Goal: Contribute content

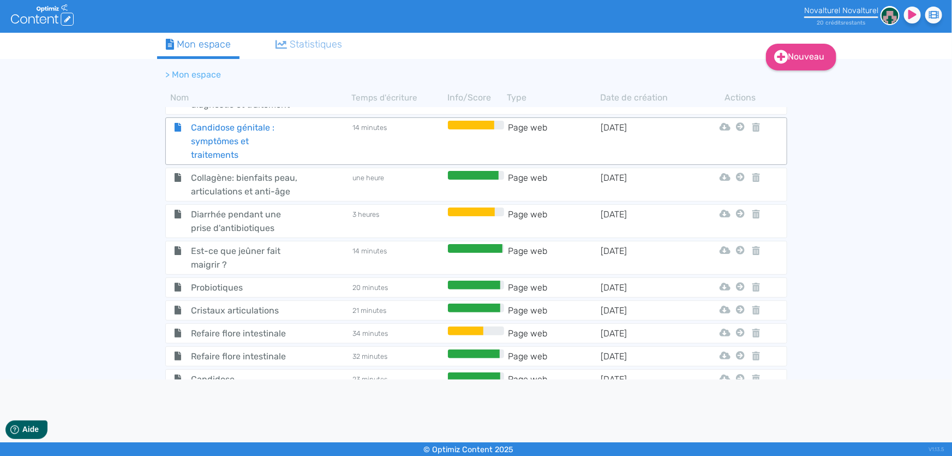
scroll to position [955, 0]
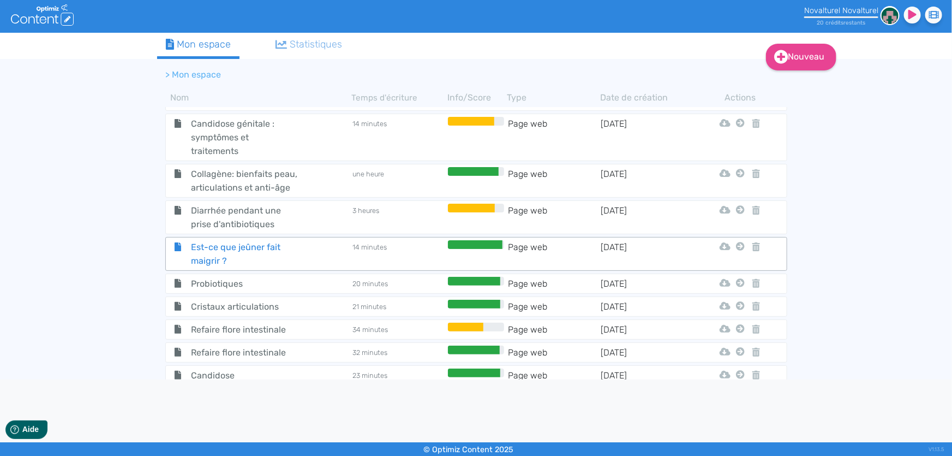
click at [274, 250] on span "Est-ce que jeûner fait maigrir ?" at bounding box center [244, 253] width 123 height 27
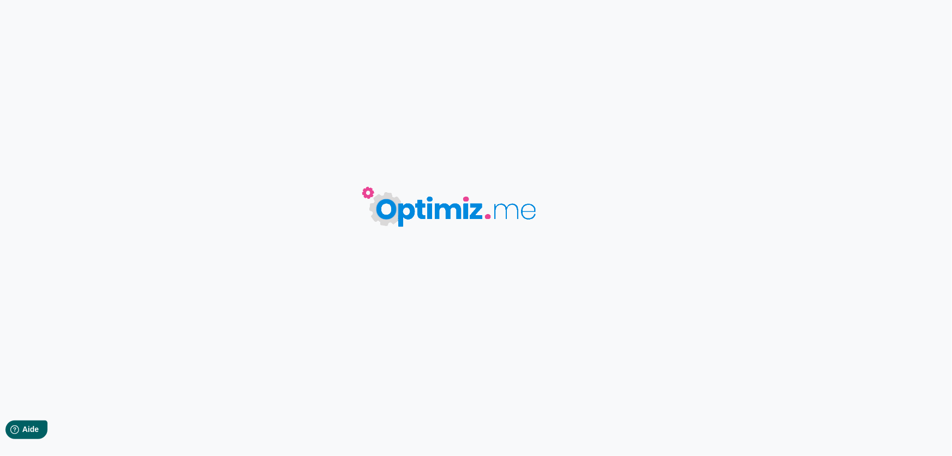
type input "Est-ce que jeûner fait maigrir ?"
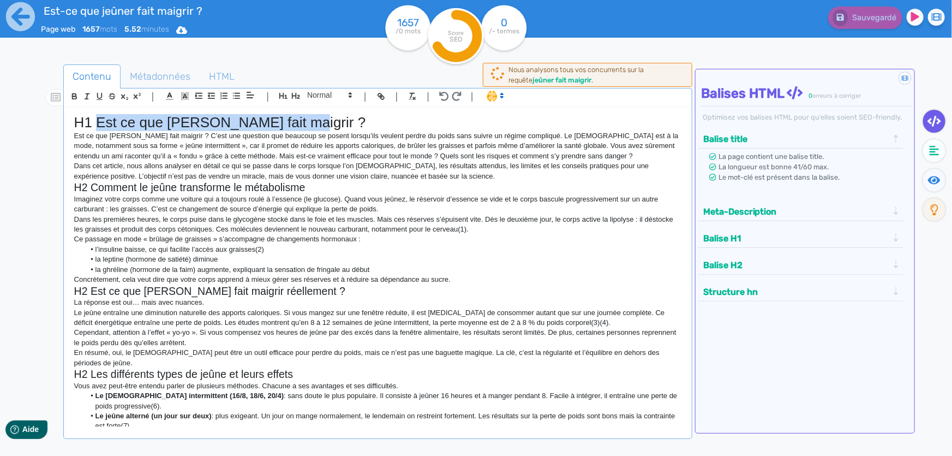
drag, startPoint x: 289, startPoint y: 121, endPoint x: 95, endPoint y: 119, distance: 193.7
click at [95, 119] on h1 "H1 Est ce que [PERSON_NAME] fait maigrir ?" at bounding box center [377, 122] width 607 height 17
copy h1 "Est ce que [PERSON_NAME] fait maigrir ?"
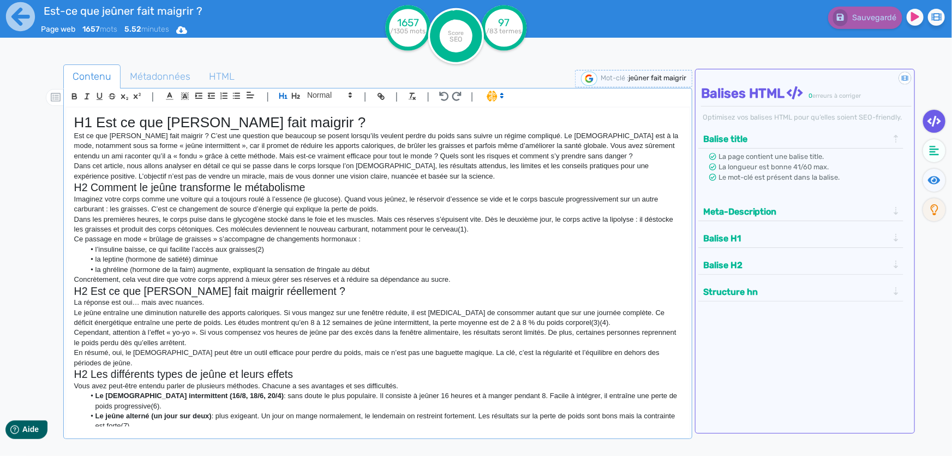
click at [153, 131] on p "Est ce que [PERSON_NAME] fait maigrir ? C’est une question que beaucoup se pose…" at bounding box center [377, 146] width 607 height 30
click at [179, 119] on h1 "H1 Est ce que [PERSON_NAME] fait maigrir ?" at bounding box center [377, 122] width 607 height 17
click at [172, 77] on span "Métadonnées" at bounding box center [160, 76] width 78 height 29
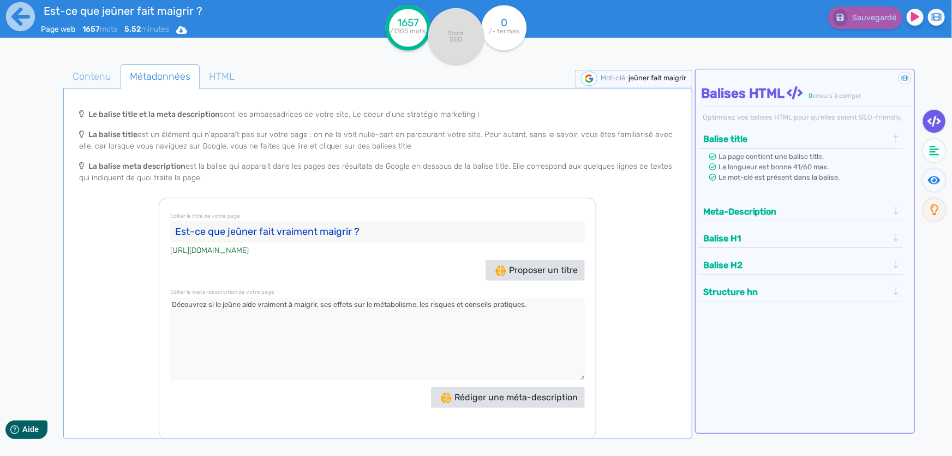
drag, startPoint x: 537, startPoint y: 304, endPoint x: 164, endPoint y: 296, distance: 372.7
click at [164, 296] on div "Editer le titre de votre page Est-ce que jeûner fait vraiment maigrir ? [URL][D…" at bounding box center [378, 318] width 438 height 242
click at [107, 76] on span "Contenu" at bounding box center [92, 76] width 56 height 29
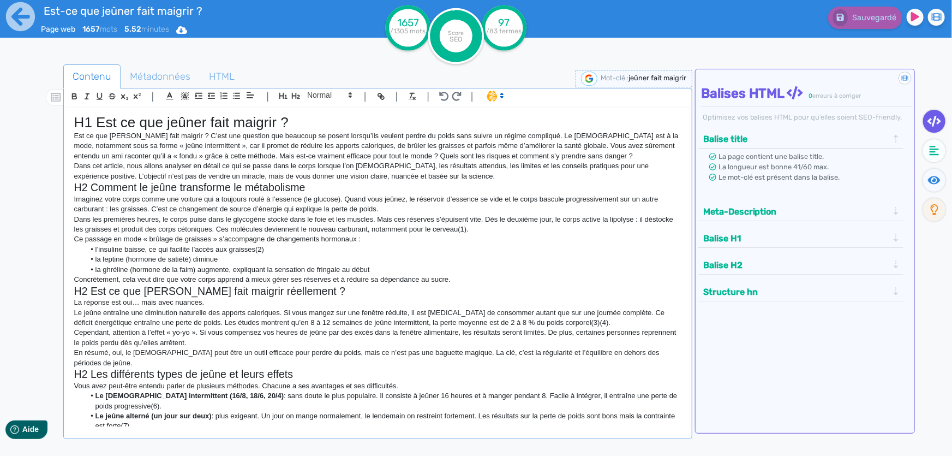
click at [316, 253] on li "l’insuline baisse, ce qui facilite l’accès aux graisses(2)" at bounding box center [383, 249] width 597 height 10
copy div "L0 Ips do sit ametco adip elitsed ? Doe te inc utlabo etdo magnaal ? E’adm ven …"
click at [347, 161] on p "Dans cet article, nous allons analyser en détail ce qui se passe dans le corps …" at bounding box center [377, 171] width 607 height 20
drag, startPoint x: 306, startPoint y: 119, endPoint x: 93, endPoint y: 123, distance: 212.3
click at [93, 123] on h1 "H1 Est ce que jeûner fait maigrir ?" at bounding box center [377, 122] width 607 height 17
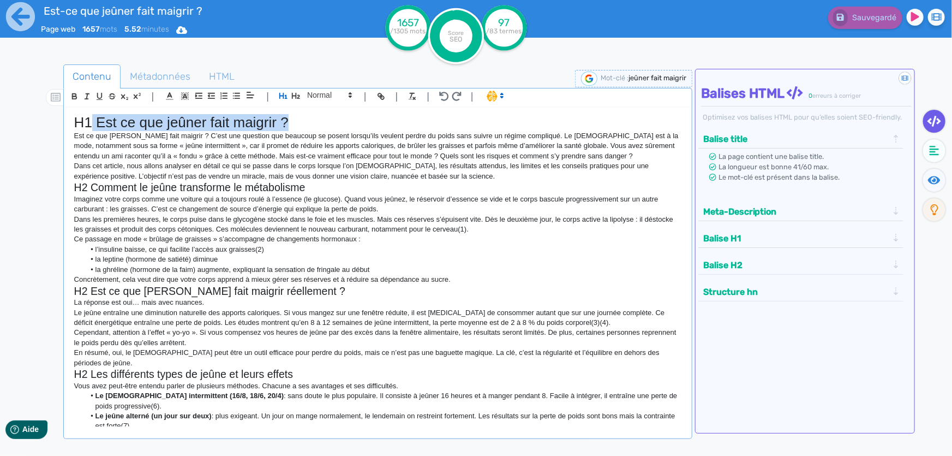
copy h1 "Est ce que jeûner fait maigrir ?"
click at [352, 189] on h2 "H2 Comment le jeûne transforme le métabolisme" at bounding box center [377, 187] width 607 height 13
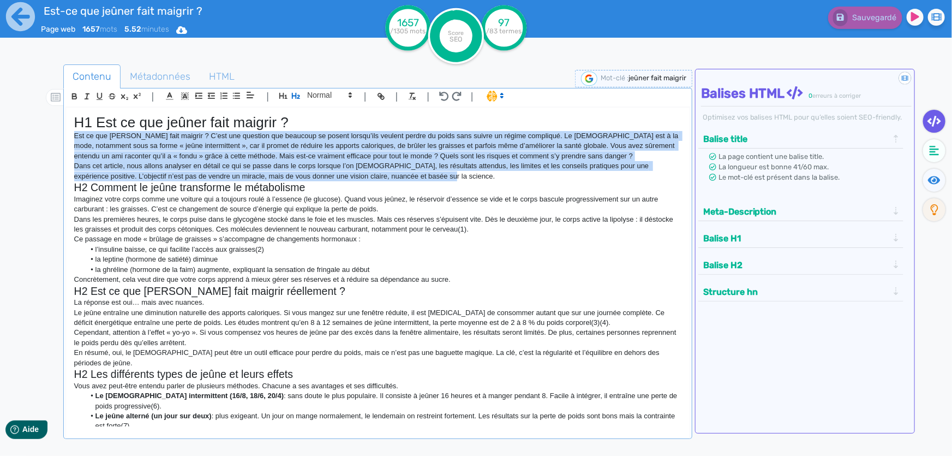
drag, startPoint x: 433, startPoint y: 176, endPoint x: 51, endPoint y: 138, distance: 383.8
click at [51, 138] on div "Contenu Métadonnées HTML | | H3 H4 H5 H6 Normal | | | | H1 Est ce que jeûner fa…" at bounding box center [492, 293] width 920 height 463
copy div "Est ce que [PERSON_NAME] fait maigrir ? C’est une question que beaucoup se pose…"
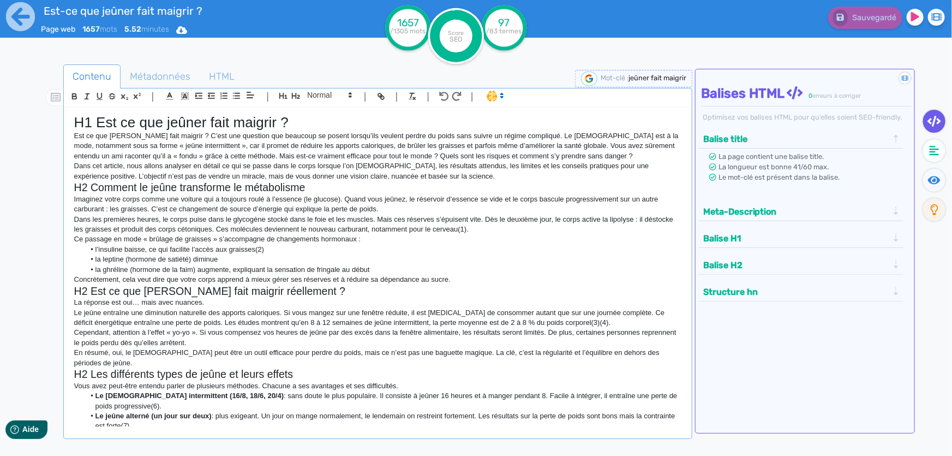
click at [354, 234] on p "Ce passage en mode « brûlage de graisses » s’accompagne de changements hormonau…" at bounding box center [377, 239] width 607 height 10
copy div "L0 Ips do sit ametco adip elitsed ? Doe te inc utlabo etdo magnaal ? E’adm ven …"
click at [392, 237] on p "Ce passage en mode « brûlage de graisses » s’accompagne de changements hormonau…" at bounding box center [377, 239] width 607 height 10
click at [279, 244] on p "Ce passage en mode « brûlage de graisses » s’accompagne de changements hormonau…" at bounding box center [377, 239] width 607 height 10
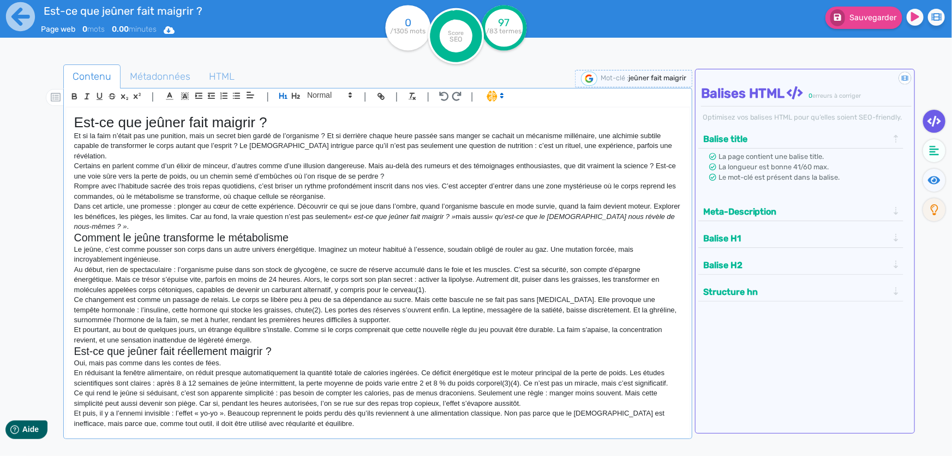
scroll to position [551, 0]
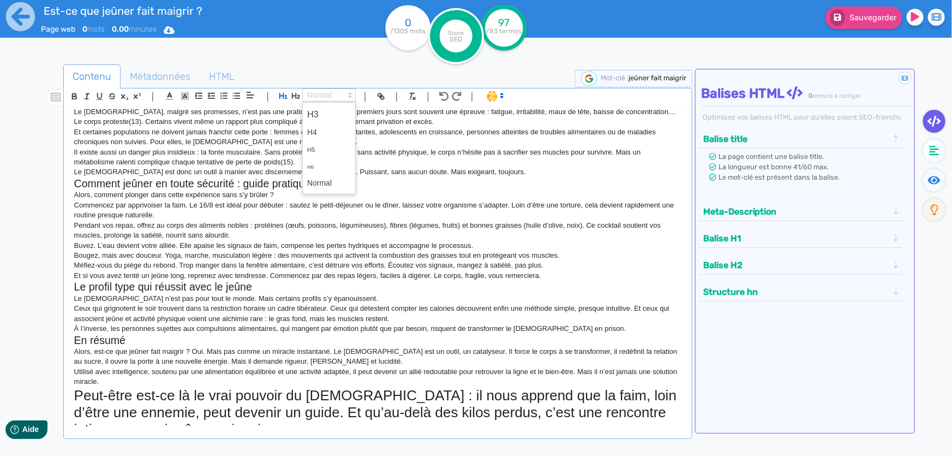
click at [321, 98] on span at bounding box center [328, 94] width 53 height 13
click at [326, 182] on span at bounding box center [329, 183] width 44 height 17
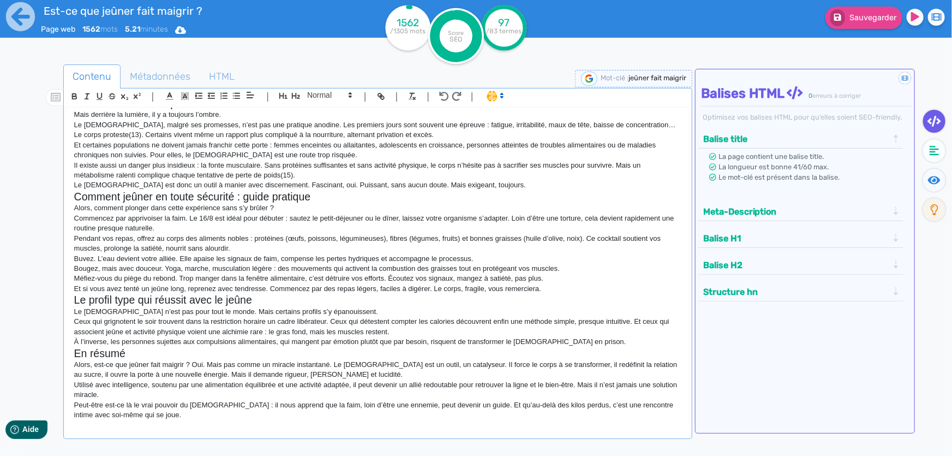
scroll to position [528, 0]
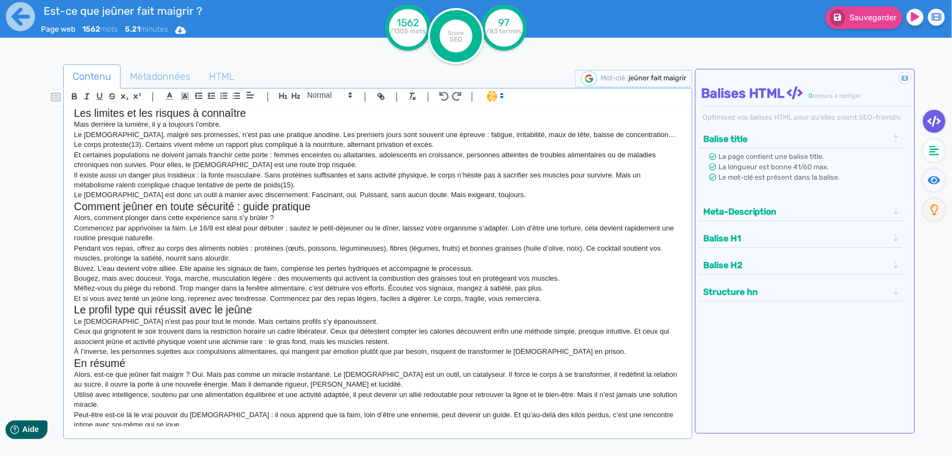
click at [302, 294] on p "Et si vous avez tenté un jeûne long, reprenez avec tendresse. Commencez par des…" at bounding box center [377, 299] width 607 height 10
click at [188, 413] on p "Peut-être est-ce là le vrai pouvoir du [DEMOGRAPHIC_DATA] : il nous apprend que…" at bounding box center [377, 420] width 607 height 20
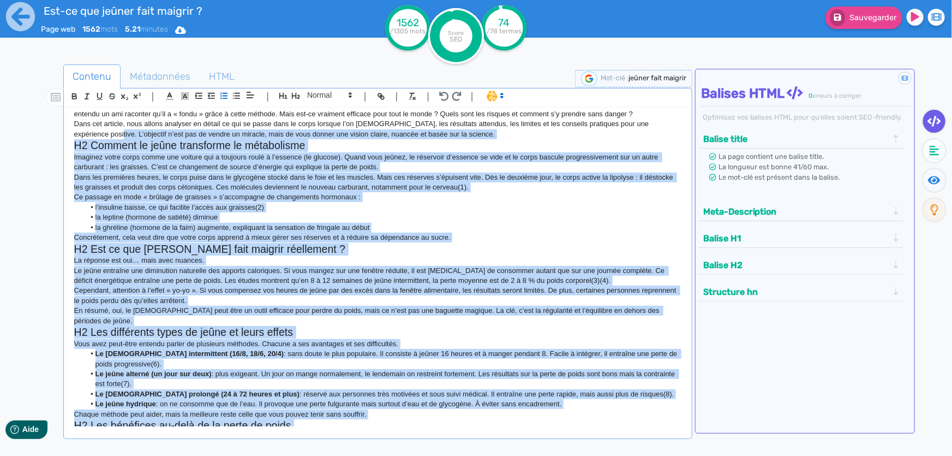
scroll to position [0, 0]
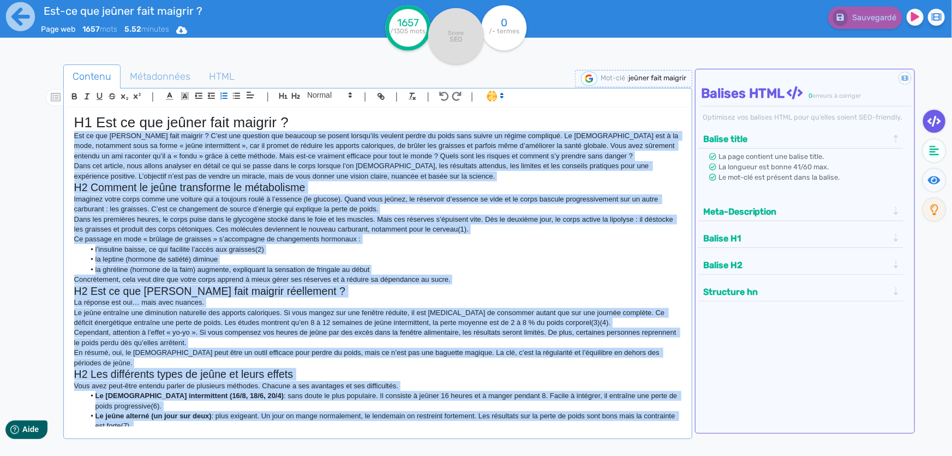
drag, startPoint x: 487, startPoint y: 347, endPoint x: 70, endPoint y: 140, distance: 465.5
click at [70, 140] on div "H1 Est ce que jeûner fait maigrir ? Est ce que jeuner fait maigrir ? C’est une …" at bounding box center [378, 266] width 624 height 319
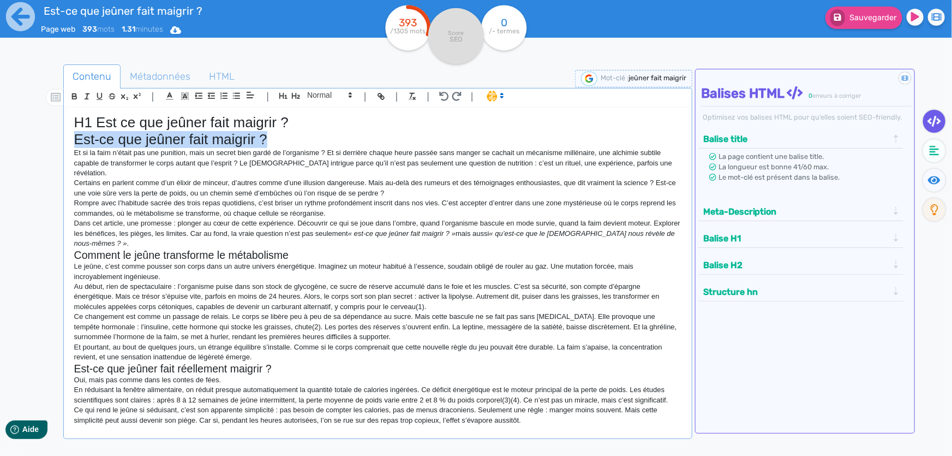
drag, startPoint x: 283, startPoint y: 141, endPoint x: 65, endPoint y: 138, distance: 217.7
click at [66, 138] on div "H1 Est ce que jeûner fait maigrir ? Est-ce que jeûner fait maigrir ? Et si la f…" at bounding box center [378, 266] width 624 height 319
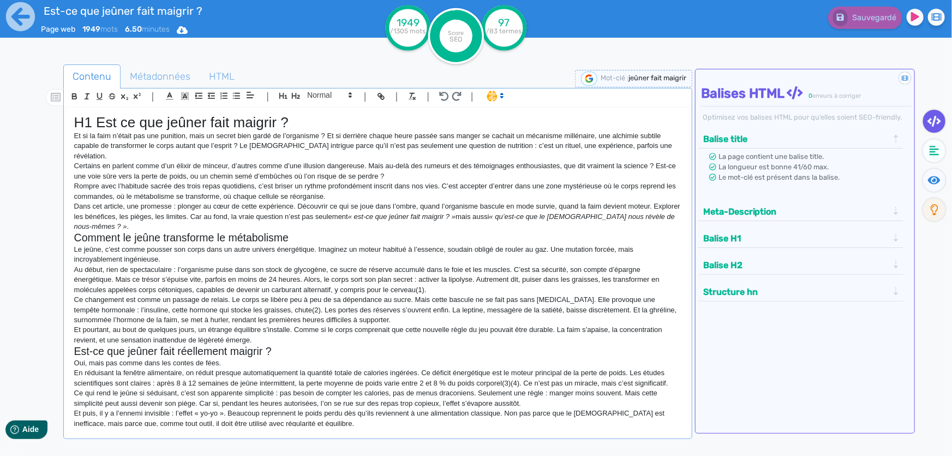
click at [345, 143] on p "Et si la faim n’était pas une punition, mais un secret bien gardé de l’organism…" at bounding box center [377, 146] width 607 height 30
click at [0, 311] on div "Est-ce que jeûner fait maigrir ? Page web 1949 mots 6.50 minutes Html Pdf Word …" at bounding box center [476, 262] width 952 height 524
click at [225, 205] on p "Dans cet article, une promesse : plonger au cœur de cette expérience. Découvrir…" at bounding box center [377, 216] width 607 height 30
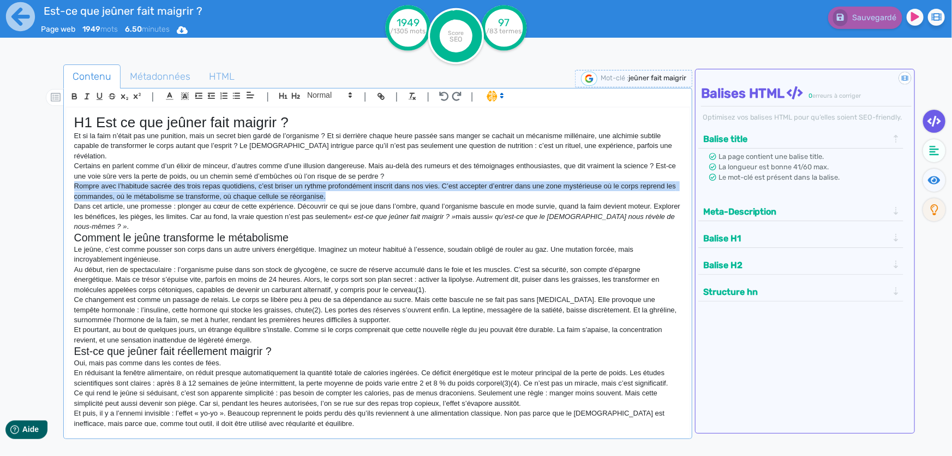
drag, startPoint x: 344, startPoint y: 184, endPoint x: 68, endPoint y: 171, distance: 276.4
click at [68, 171] on div "H1 Est ce que jeûner fait maigrir ? Et si la faim n’était pas une punition, mai…" at bounding box center [378, 266] width 624 height 319
copy p "Rompre avec l’habitude sacrée des trois repas quotidiens, c’est briser un rythm…"
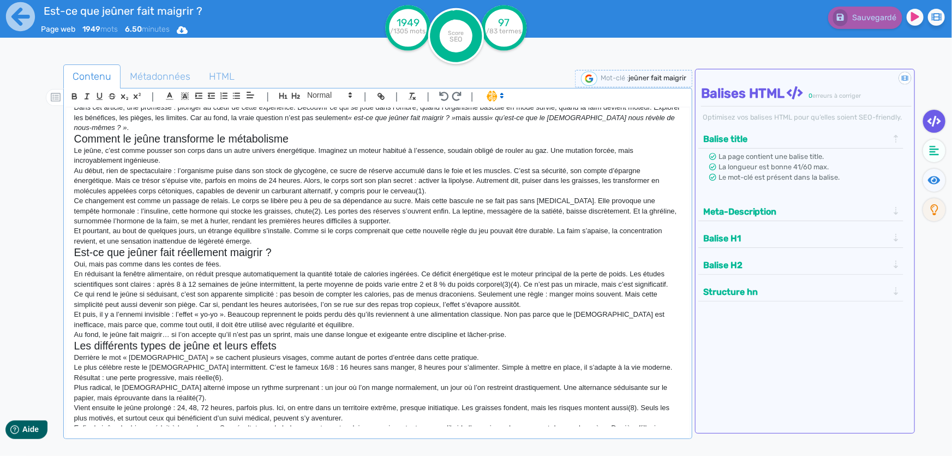
scroll to position [49, 0]
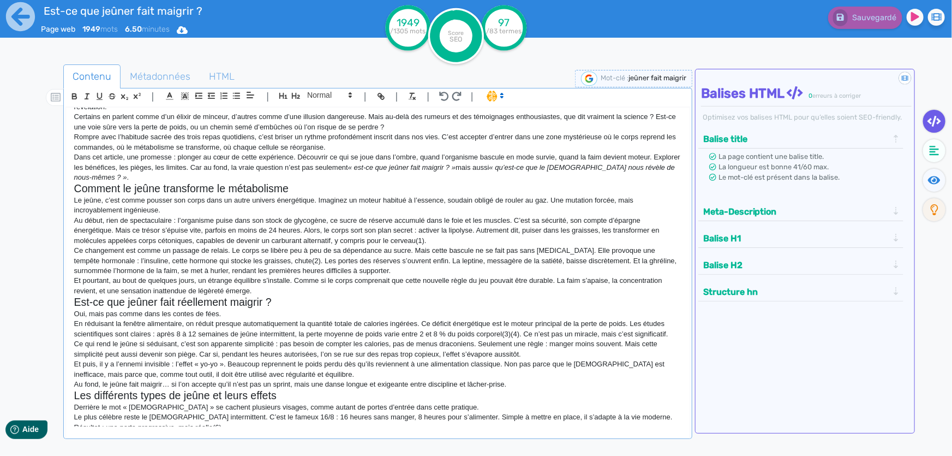
click at [501, 182] on h2 "Comment le jeûne transforme le métabolisme" at bounding box center [377, 188] width 607 height 13
click at [934, 178] on icon at bounding box center [934, 180] width 13 height 8
